Goal: Task Accomplishment & Management: Use online tool/utility

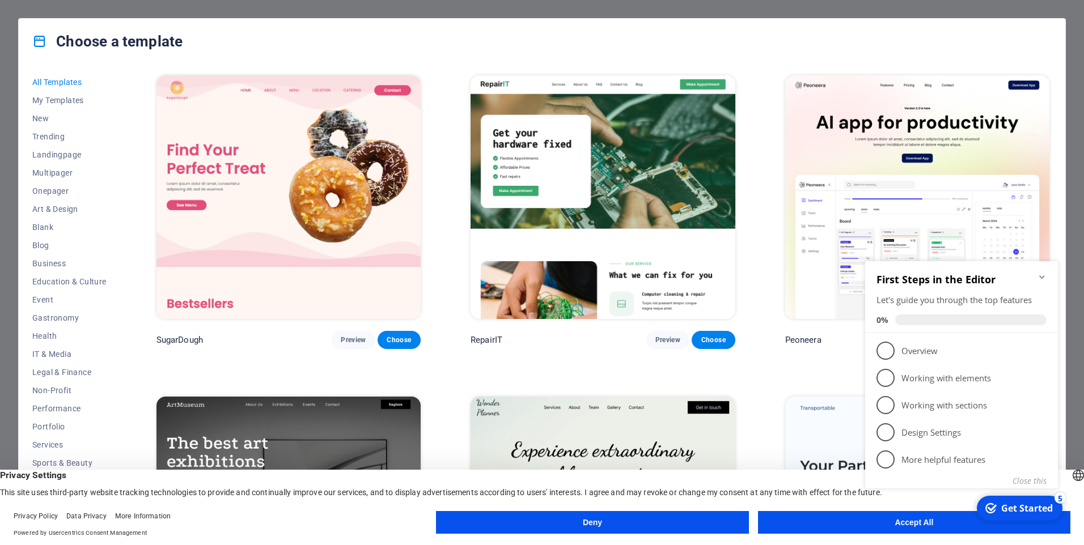
click at [1072, 227] on div "Choose a template All Templates My Templates New Trending Landingpage Multipage…" at bounding box center [542, 272] width 1084 height 545
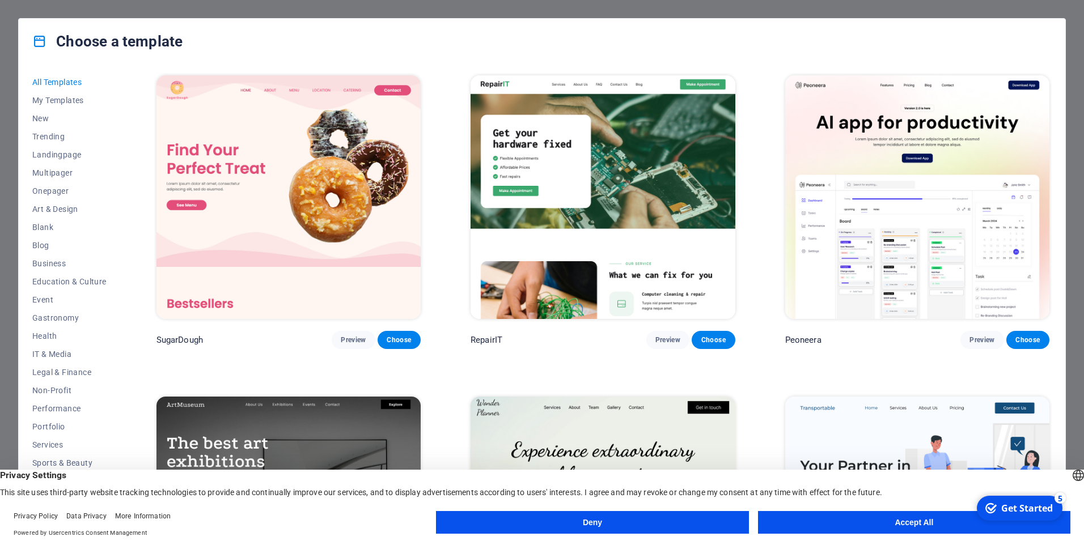
click at [925, 522] on button "Accept All" at bounding box center [914, 522] width 312 height 23
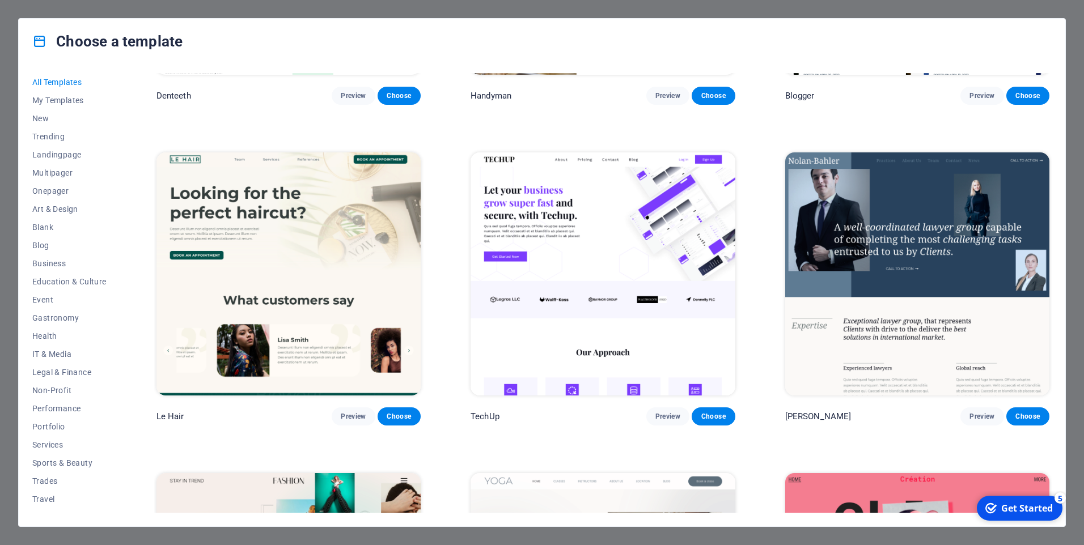
scroll to position [4422, 0]
click at [53, 261] on span "Business" at bounding box center [69, 263] width 74 height 9
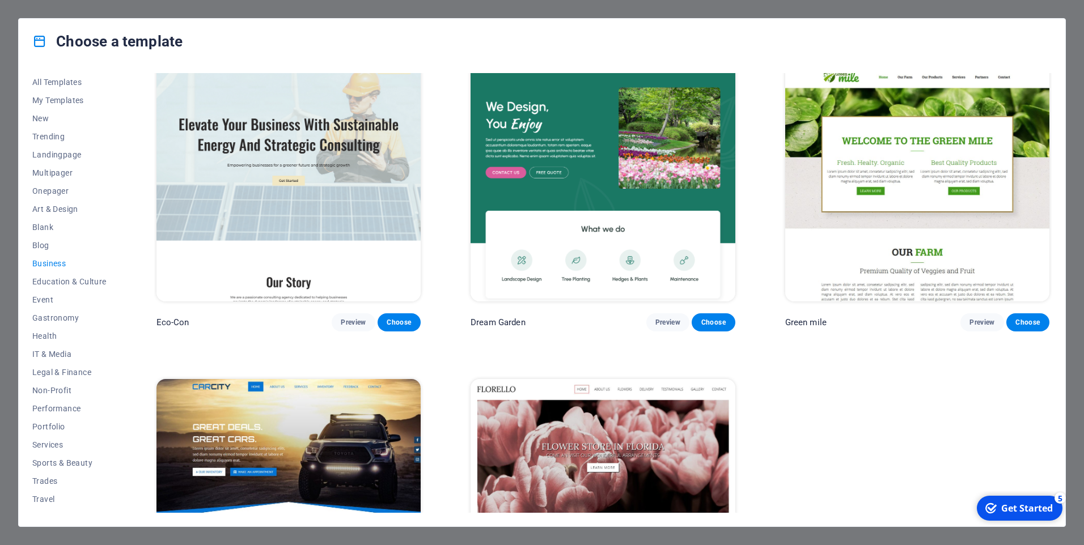
scroll to position [0, 0]
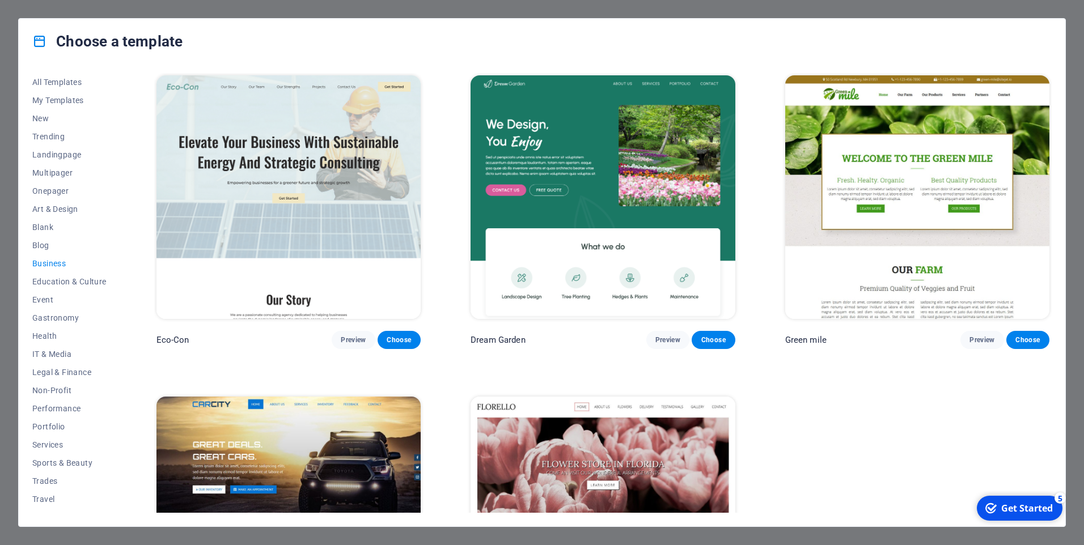
click at [307, 159] on img at bounding box center [288, 197] width 264 height 244
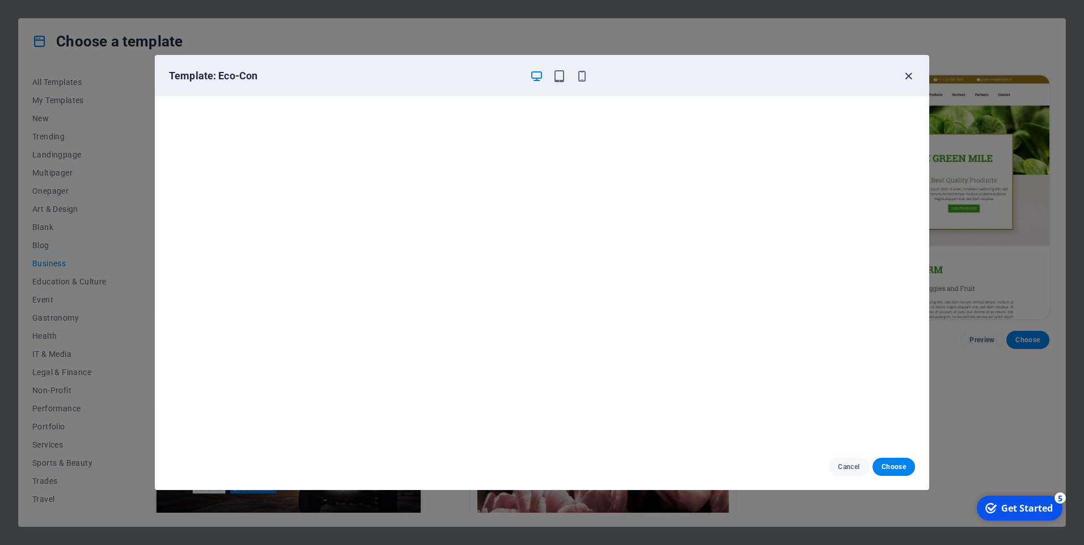
click at [907, 76] on icon "button" at bounding box center [908, 76] width 13 height 13
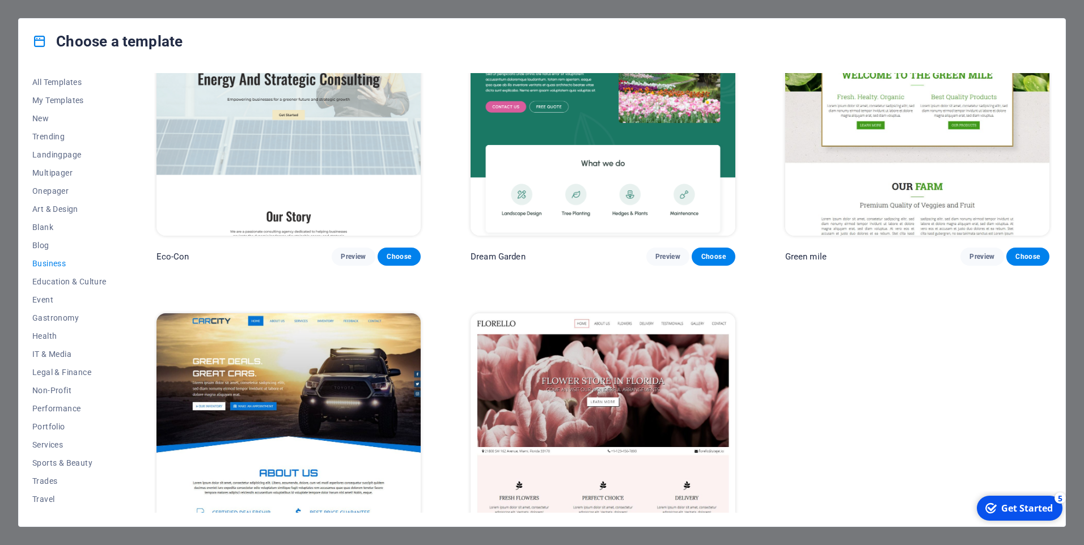
scroll to position [155, 0]
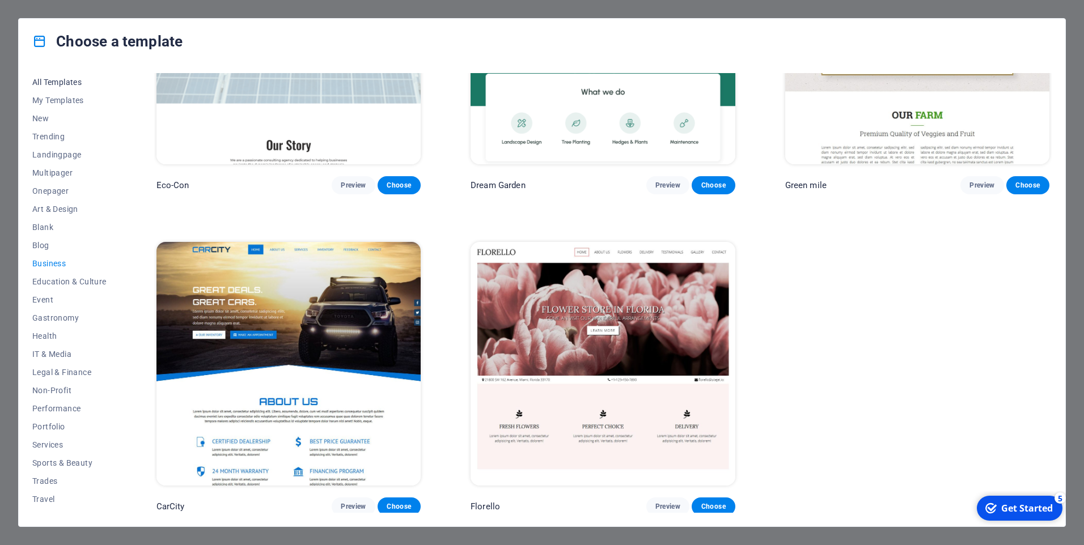
click at [67, 80] on span "All Templates" at bounding box center [69, 82] width 74 height 9
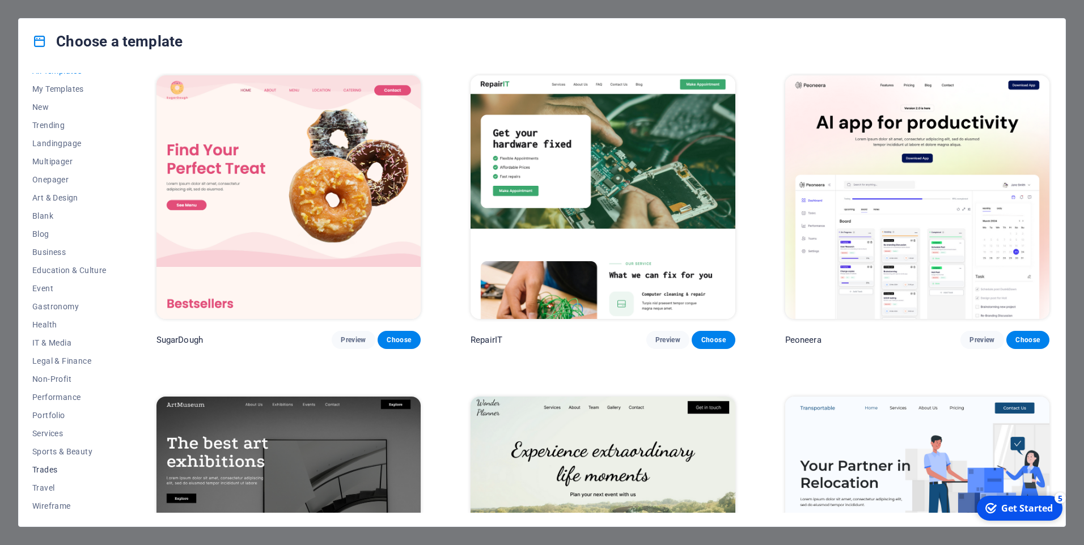
scroll to position [14, 0]
click at [54, 139] on span "Landingpage" at bounding box center [69, 141] width 74 height 9
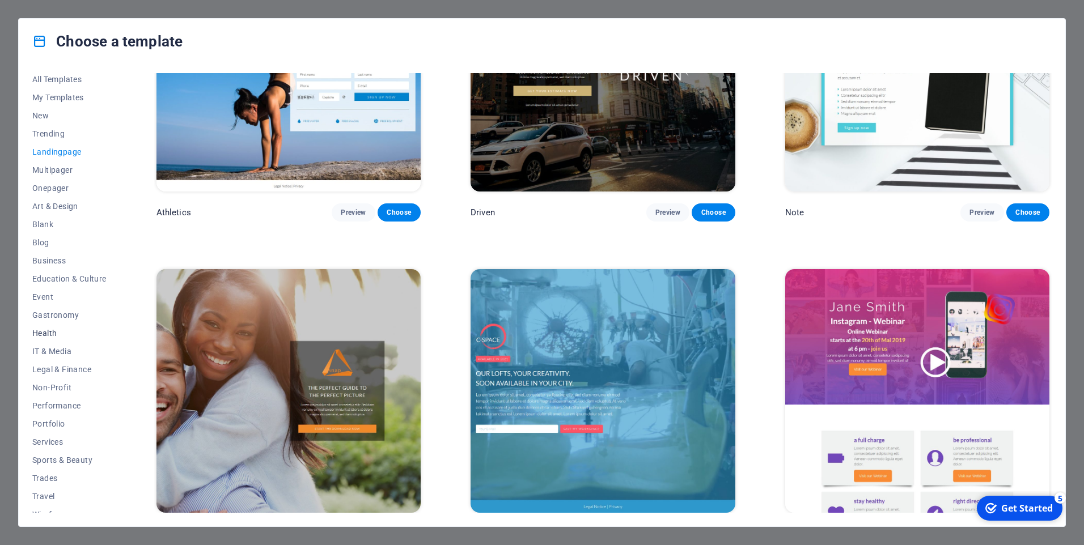
scroll to position [0, 0]
click at [69, 98] on span "My Templates" at bounding box center [69, 100] width 74 height 9
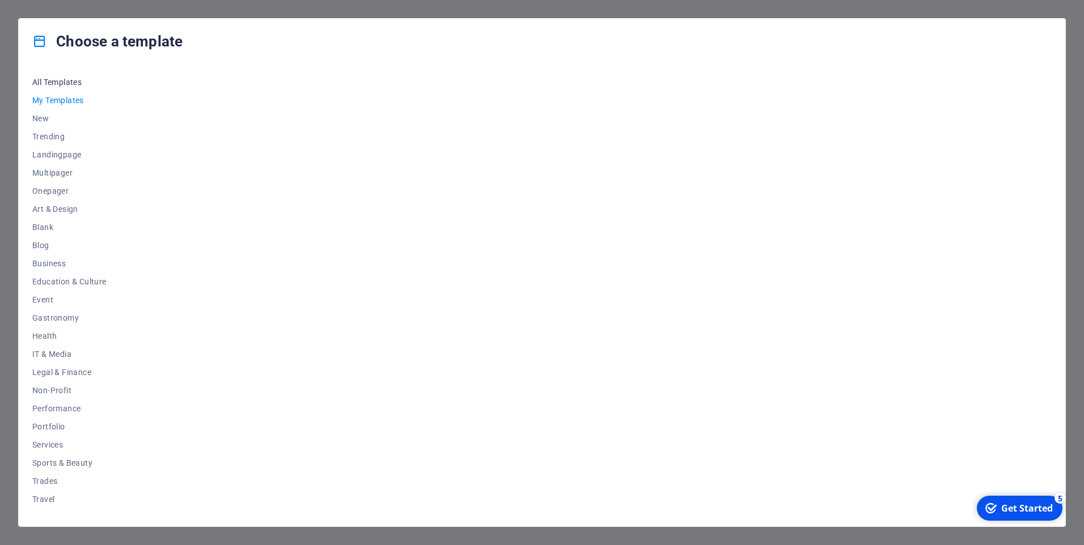
click at [68, 84] on span "All Templates" at bounding box center [69, 82] width 74 height 9
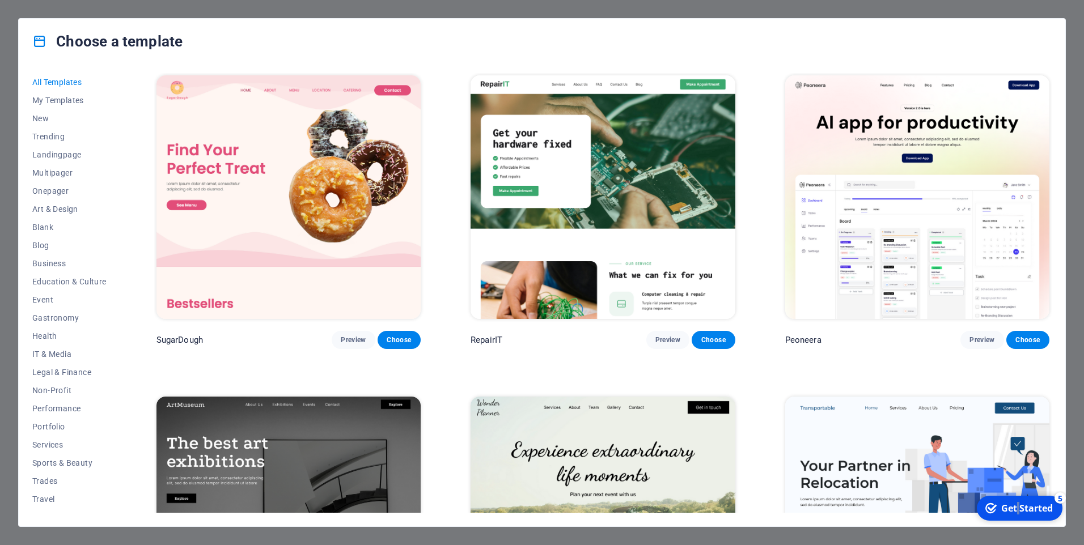
drag, startPoint x: 1019, startPoint y: 504, endPoint x: 1127, endPoint y: 674, distance: 201.6
click at [1017, 505] on div "Get Started" at bounding box center [1027, 508] width 52 height 12
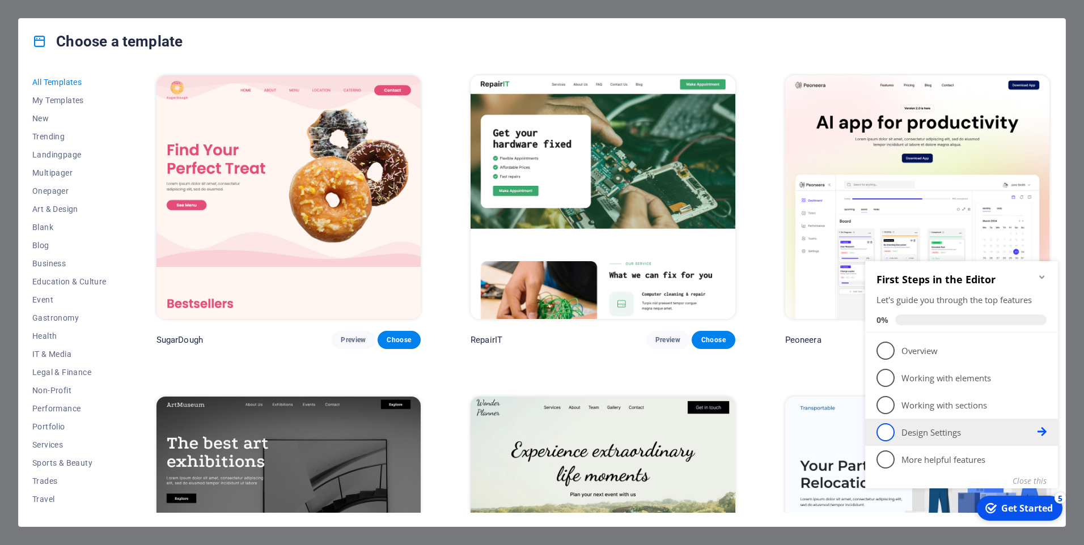
drag, startPoint x: 915, startPoint y: 431, endPoint x: 917, endPoint y: 439, distance: 8.3
click at [915, 432] on p "Design Settings - incomplete" at bounding box center [969, 433] width 136 height 12
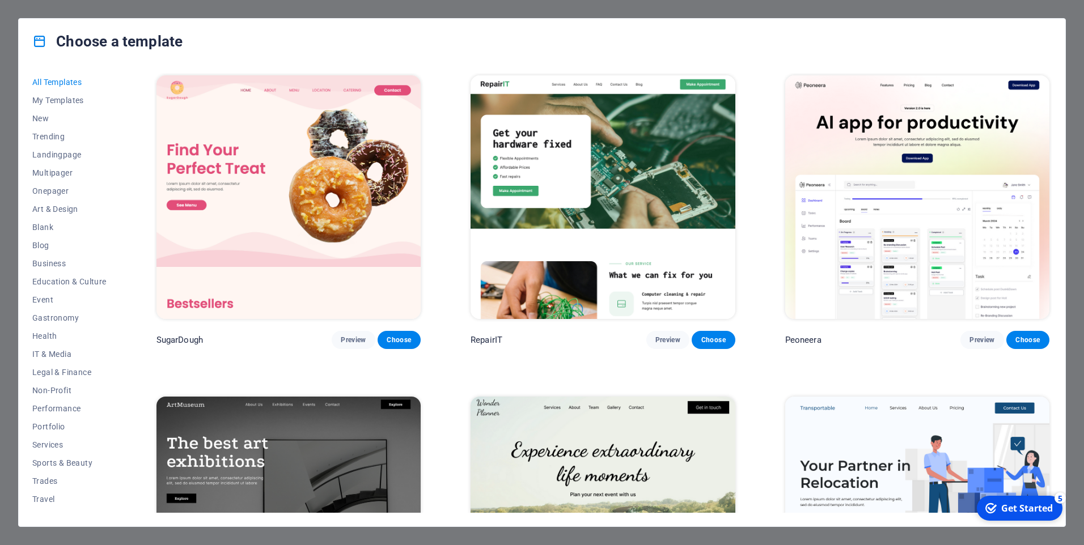
click at [1023, 514] on div "Get Started" at bounding box center [1027, 508] width 52 height 12
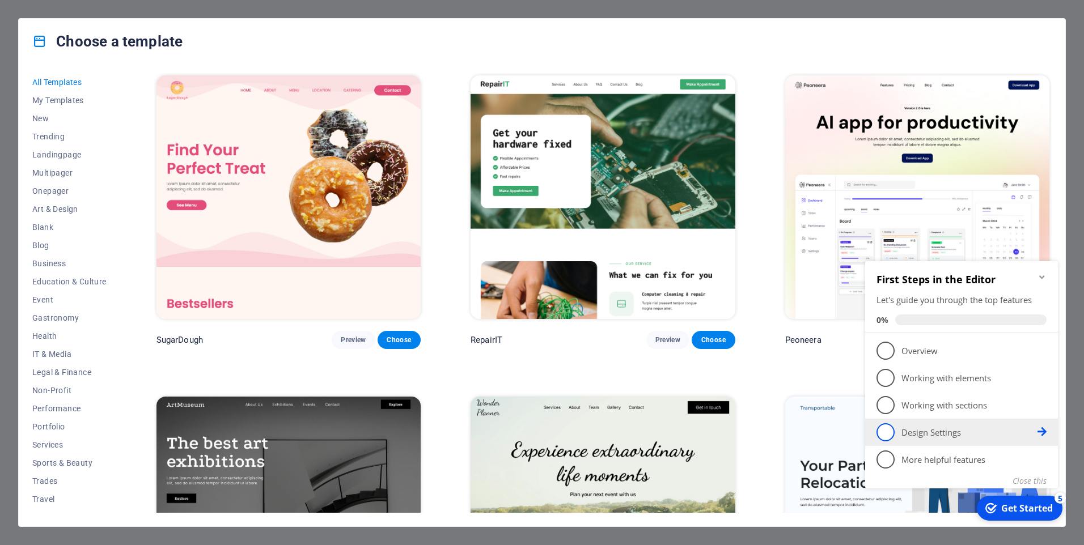
click at [1045, 431] on icon at bounding box center [1042, 431] width 9 height 9
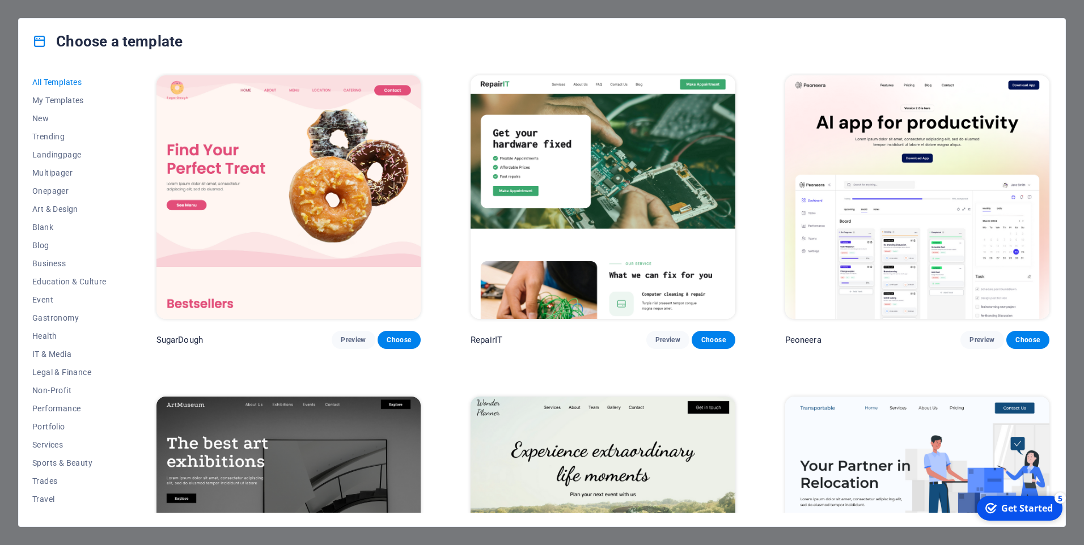
drag, startPoint x: 1039, startPoint y: 501, endPoint x: 1147, endPoint y: 743, distance: 264.5
click at [1038, 501] on div "checkmark Get Started 5" at bounding box center [1020, 508] width 86 height 25
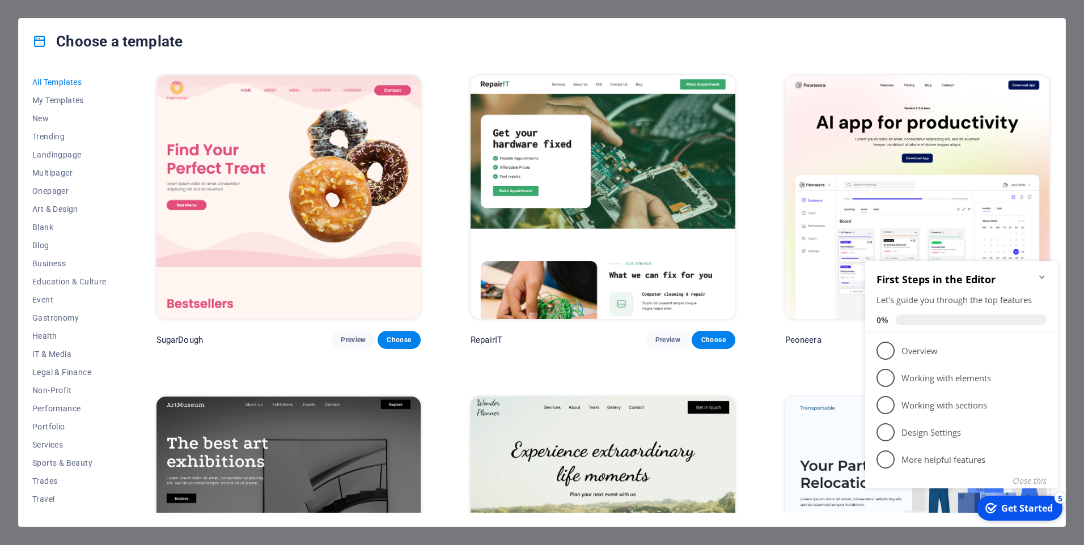
click at [887, 432] on span "4" at bounding box center [885, 433] width 18 height 18
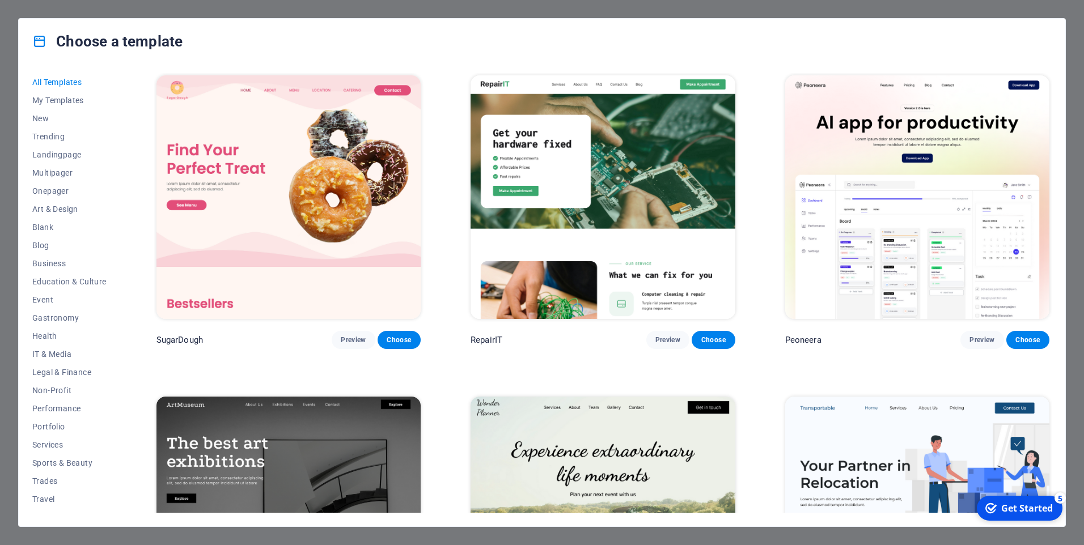
drag, startPoint x: 1140, startPoint y: 749, endPoint x: 1130, endPoint y: 747, distance: 10.3
click at [1053, 515] on div "Get Started" at bounding box center [1027, 508] width 52 height 12
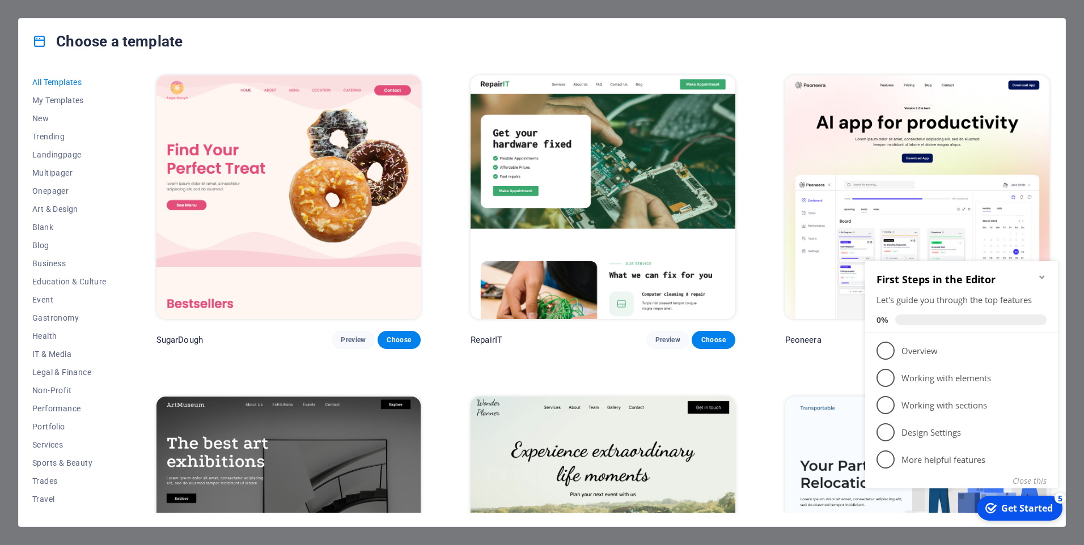
click at [905, 169] on img at bounding box center [917, 197] width 264 height 244
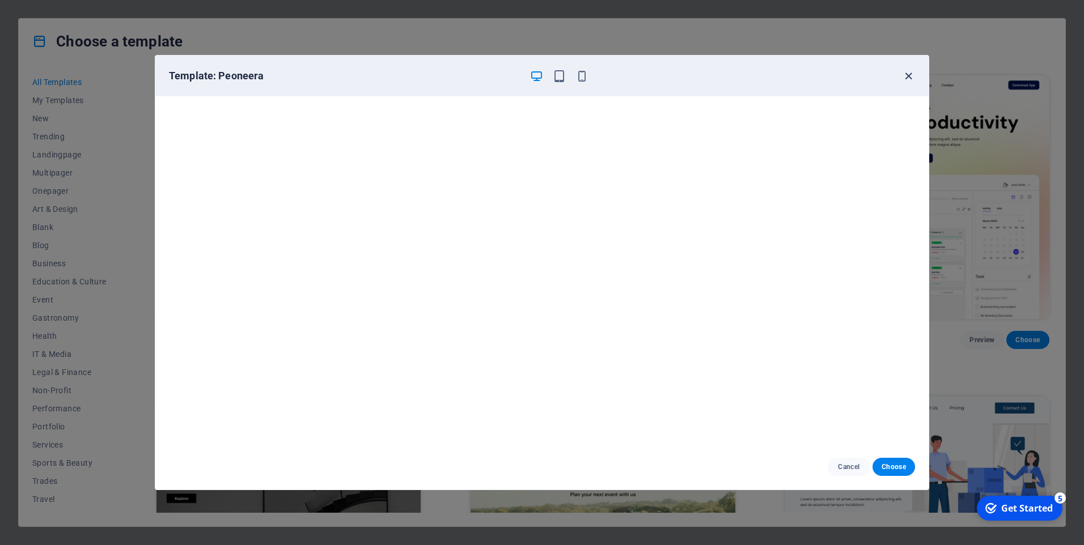
click at [909, 74] on icon "button" at bounding box center [908, 76] width 13 height 13
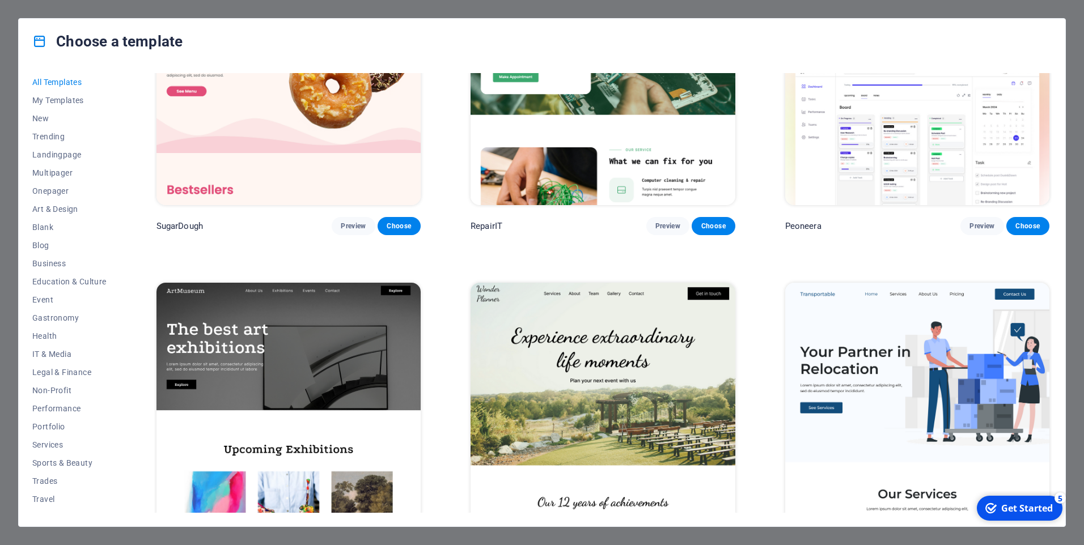
scroll to position [113, 0]
click at [650, 386] on img at bounding box center [603, 405] width 264 height 244
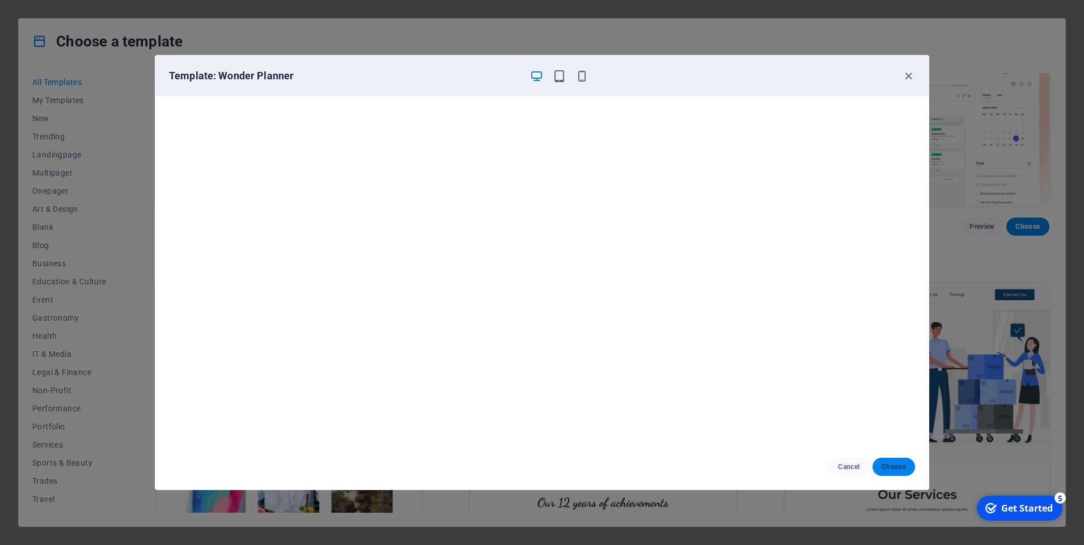
click at [900, 467] on span "Choose" at bounding box center [894, 467] width 24 height 9
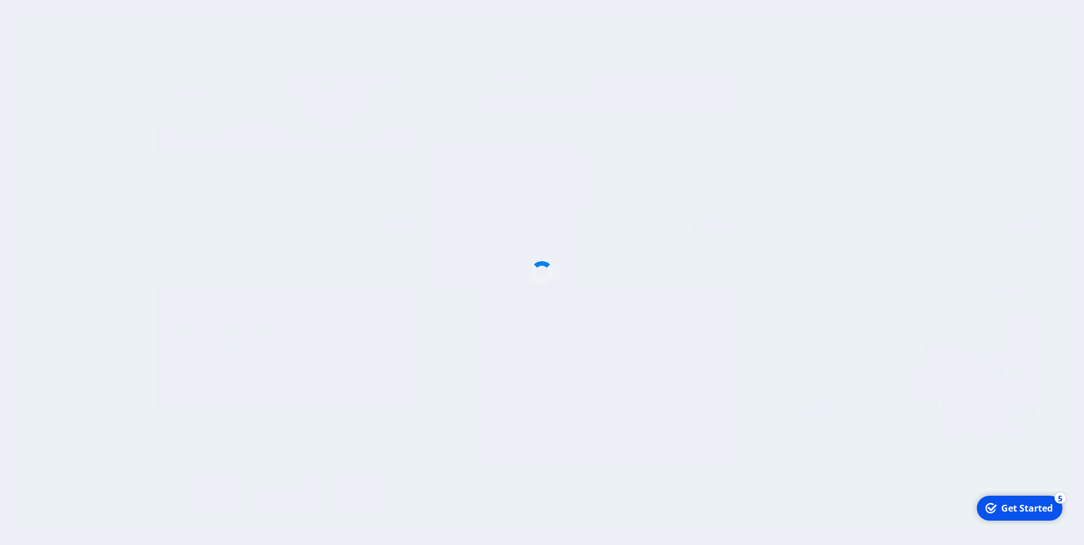
click at [835, 129] on div at bounding box center [542, 272] width 1084 height 545
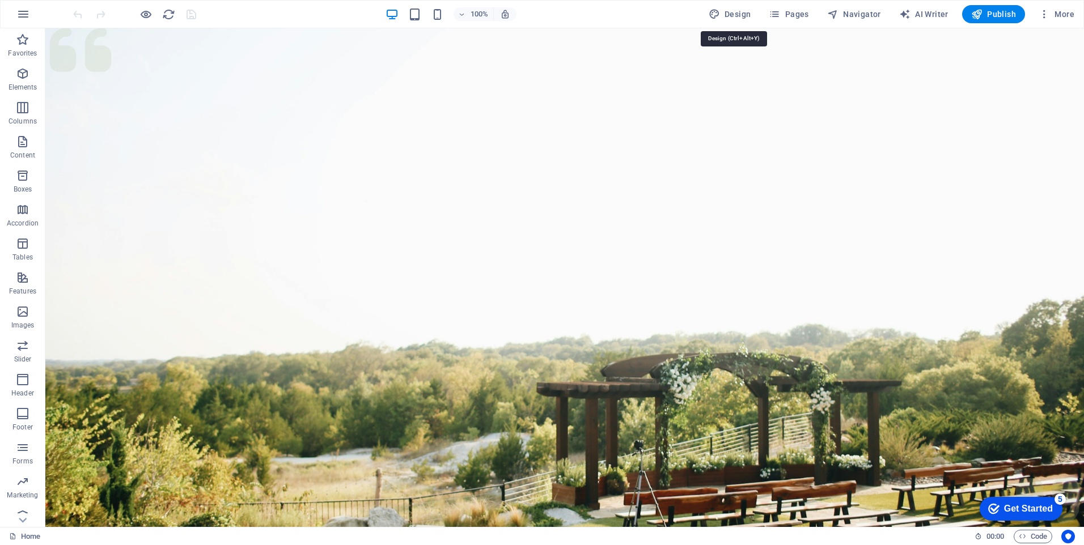
drag, startPoint x: 742, startPoint y: 9, endPoint x: 766, endPoint y: 21, distance: 27.1
click at [740, 10] on span "Design" at bounding box center [730, 14] width 43 height 11
select select "px"
select select "300"
select select "px"
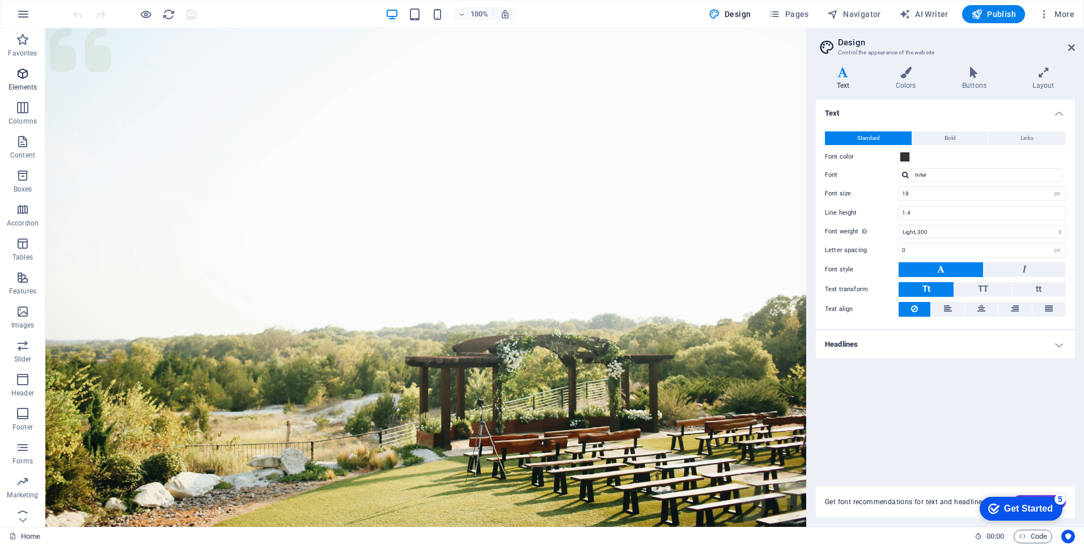
click at [21, 75] on icon "button" at bounding box center [23, 74] width 14 height 14
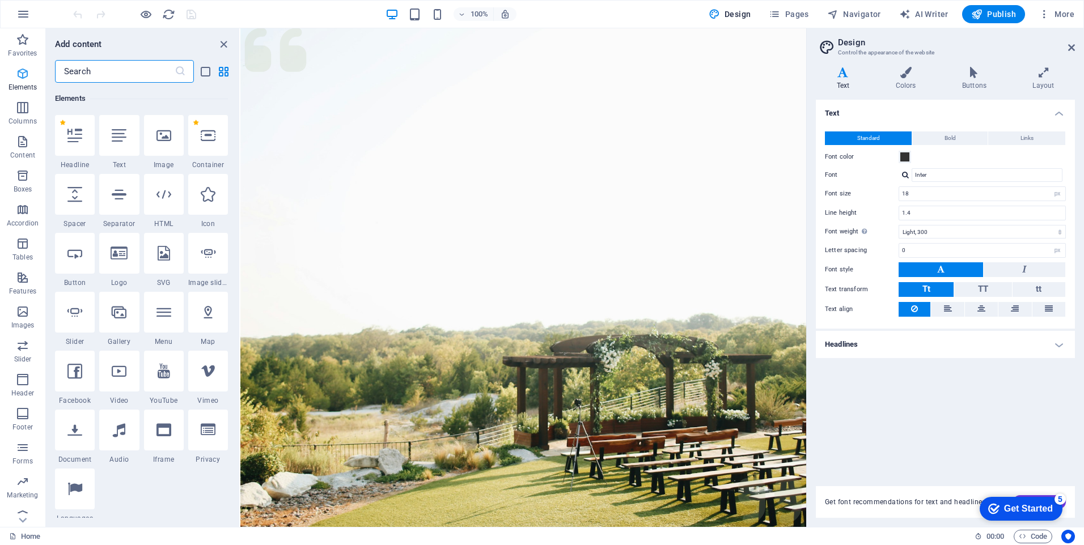
scroll to position [121, 0]
